Goal: Navigation & Orientation: Find specific page/section

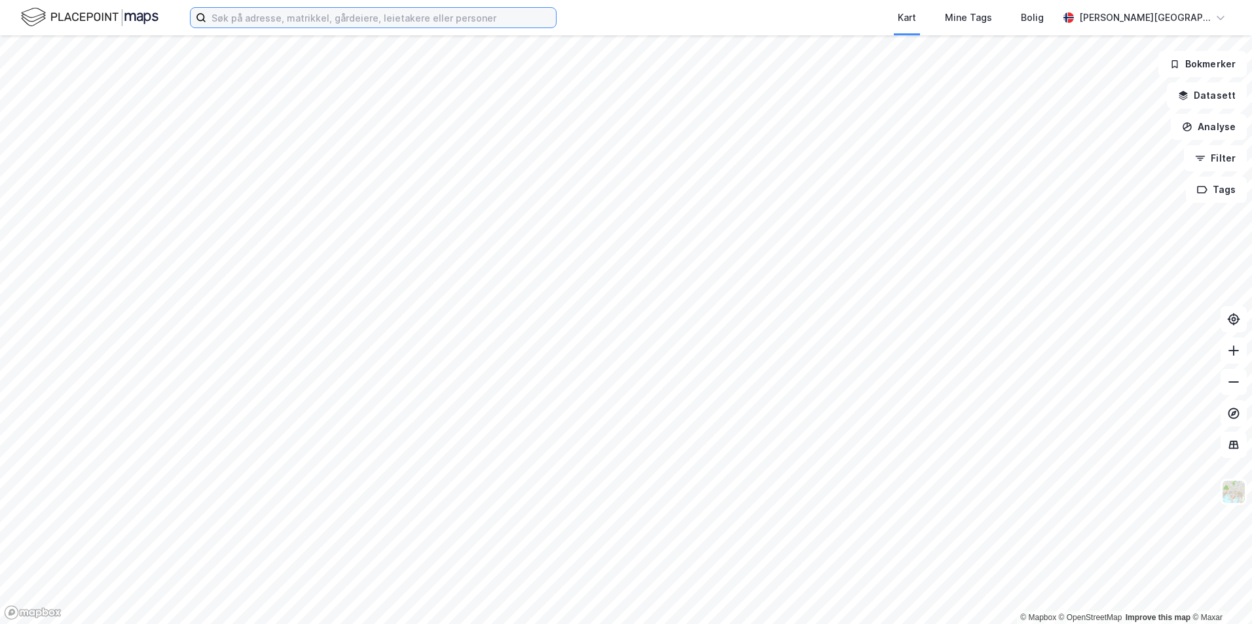
click at [371, 17] on input at bounding box center [381, 18] width 350 height 20
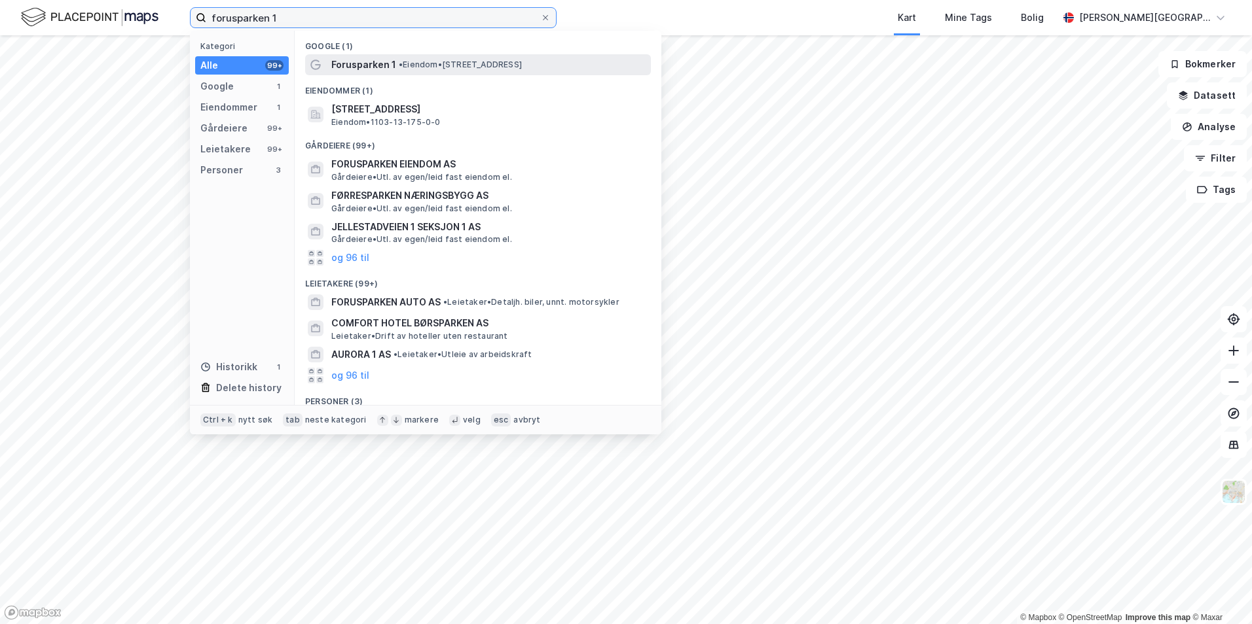
type input "forusparken 1"
click at [455, 71] on div "Forusparken 1 • Eiendom • [STREET_ADDRESS]" at bounding box center [489, 65] width 317 height 16
